Goal: Task Accomplishment & Management: Manage account settings

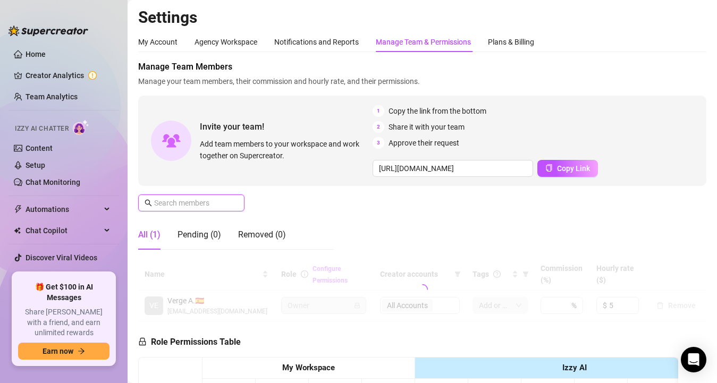
click at [202, 202] on input "text" at bounding box center [192, 203] width 76 height 12
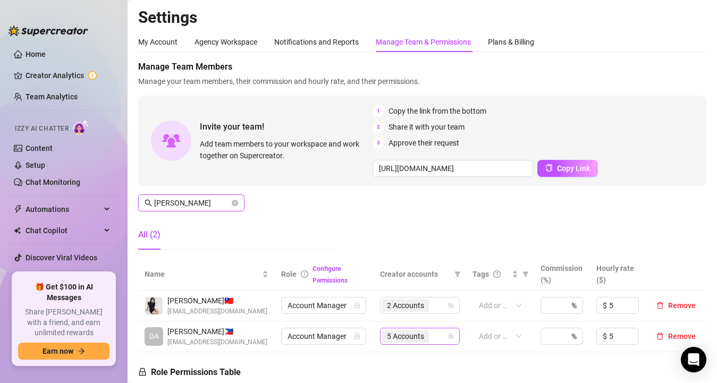
click at [416, 337] on span "5 Accounts" at bounding box center [405, 337] width 37 height 12
type input "[PERSON_NAME]"
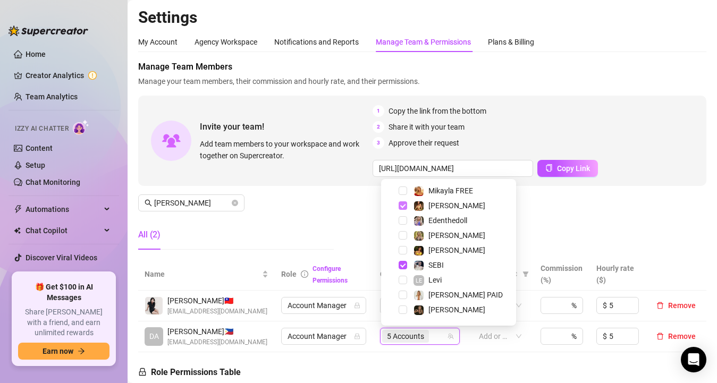
scroll to position [63, 0]
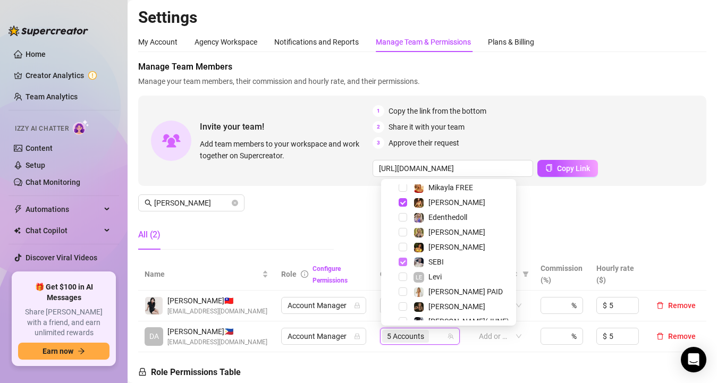
click at [401, 261] on span "Select tree node" at bounding box center [403, 262] width 9 height 9
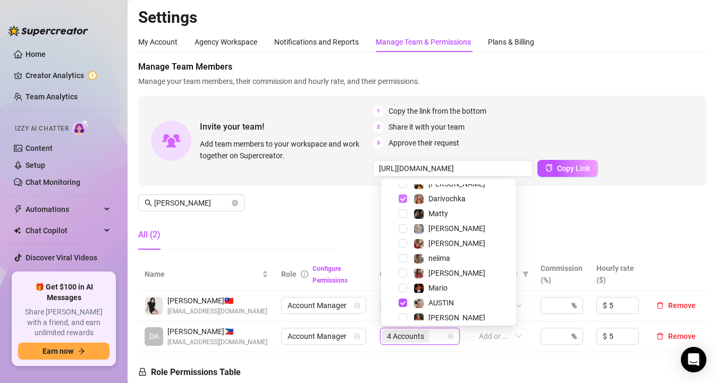
scroll to position [224, 0]
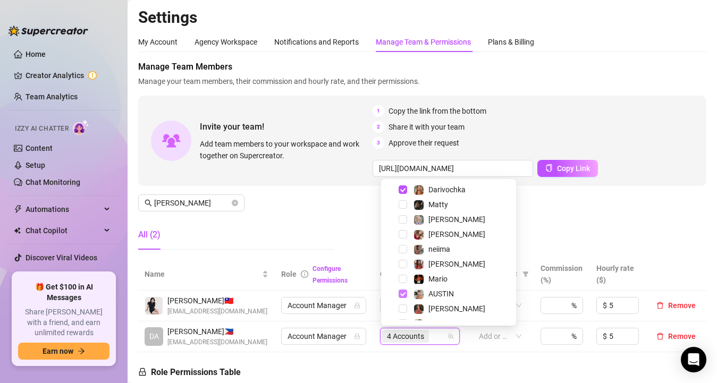
click at [400, 293] on span "Select tree node" at bounding box center [403, 294] width 9 height 9
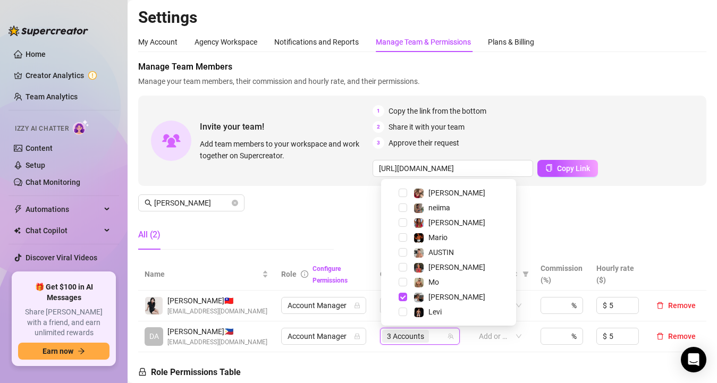
click at [399, 306] on div "Levi" at bounding box center [449, 312] width 130 height 13
click at [402, 301] on span "Select tree node" at bounding box center [403, 297] width 9 height 9
click at [308, 231] on div "All (2)" at bounding box center [236, 235] width 196 height 30
